Goal: Navigation & Orientation: Find specific page/section

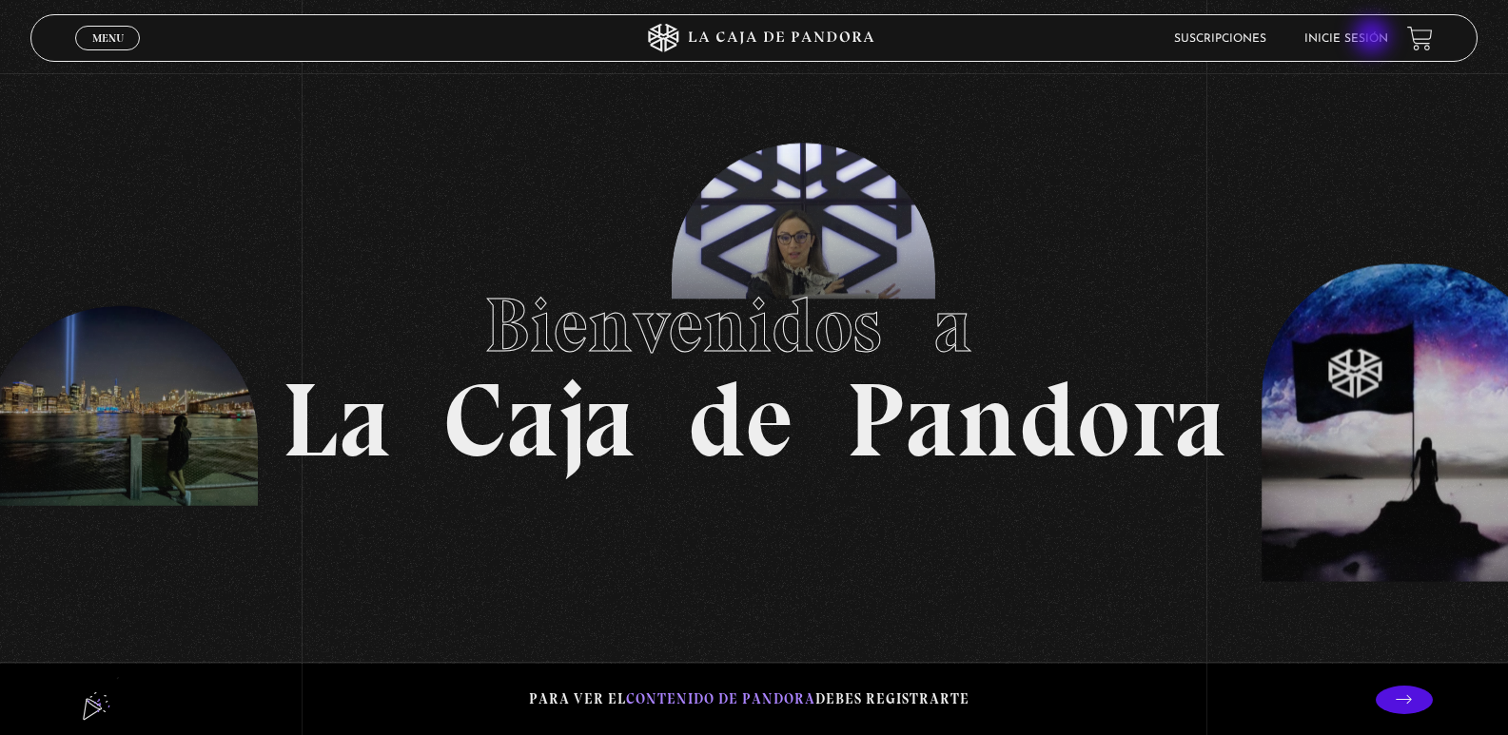
click at [1374, 38] on link "Inicie sesión" at bounding box center [1346, 38] width 84 height 11
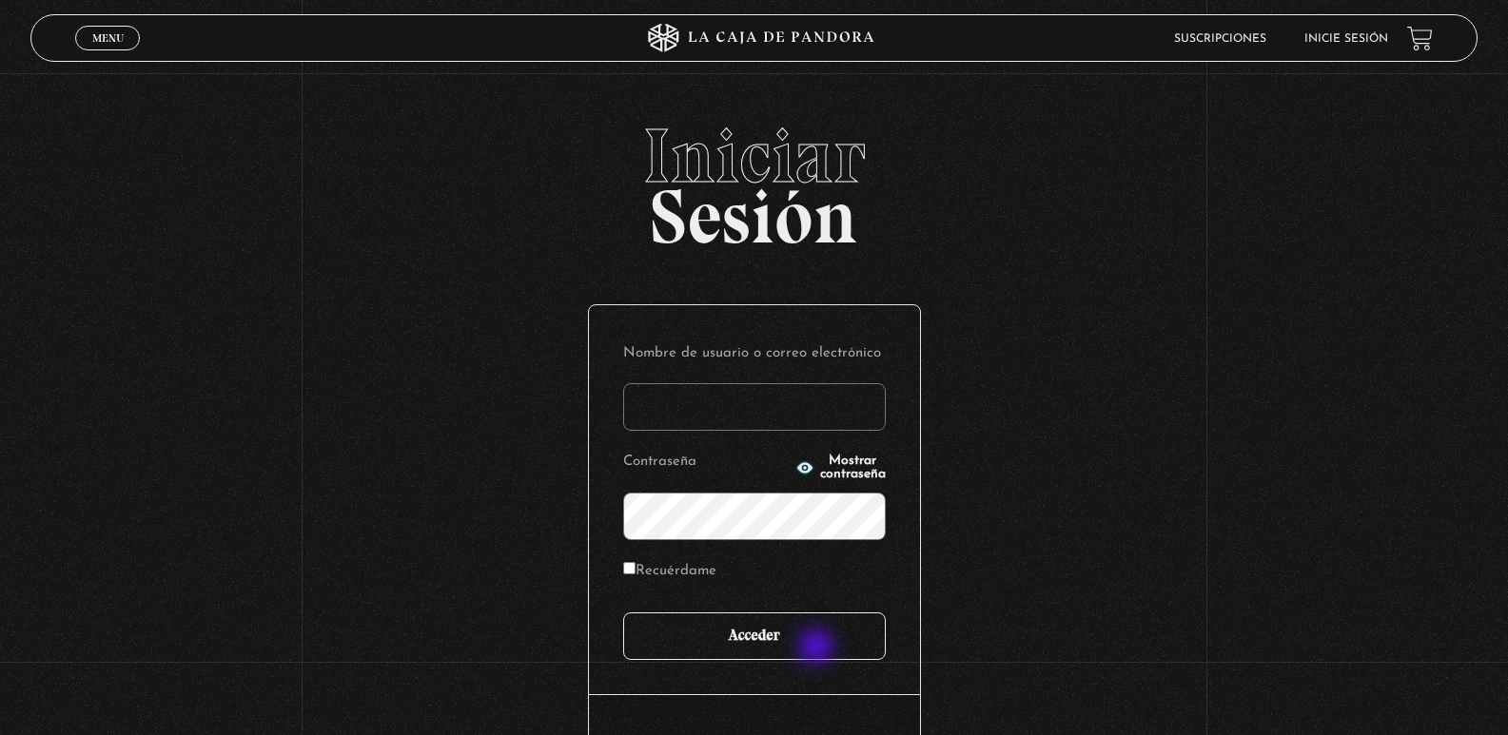
type input "[EMAIL_ADDRESS][DOMAIN_NAME]"
click at [818, 649] on input "Acceder" at bounding box center [754, 637] width 263 height 48
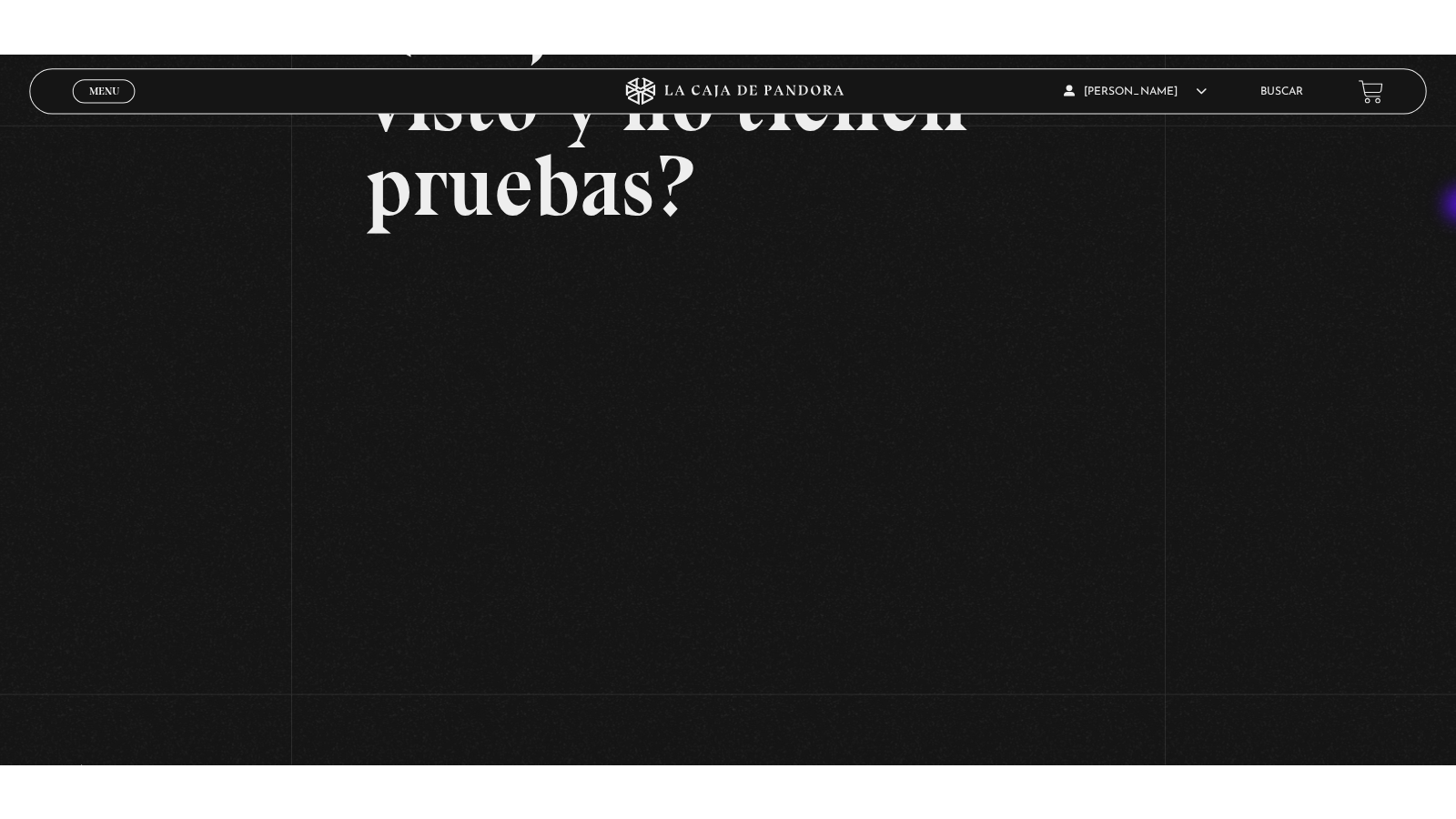
scroll to position [259, 0]
